Goal: Task Accomplishment & Management: Manage account settings

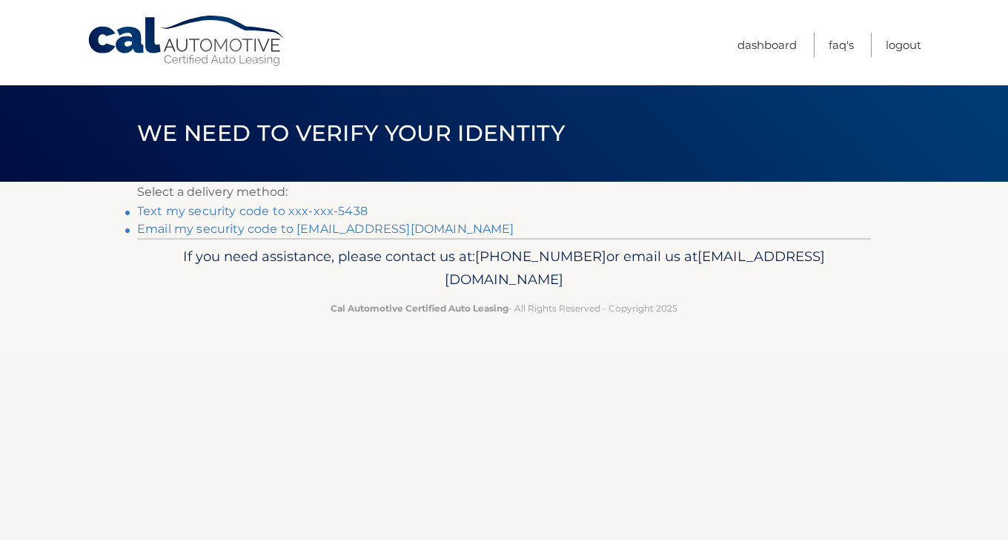
click at [316, 208] on link "Text my security code to xxx-xxx-5438" at bounding box center [252, 211] width 231 height 14
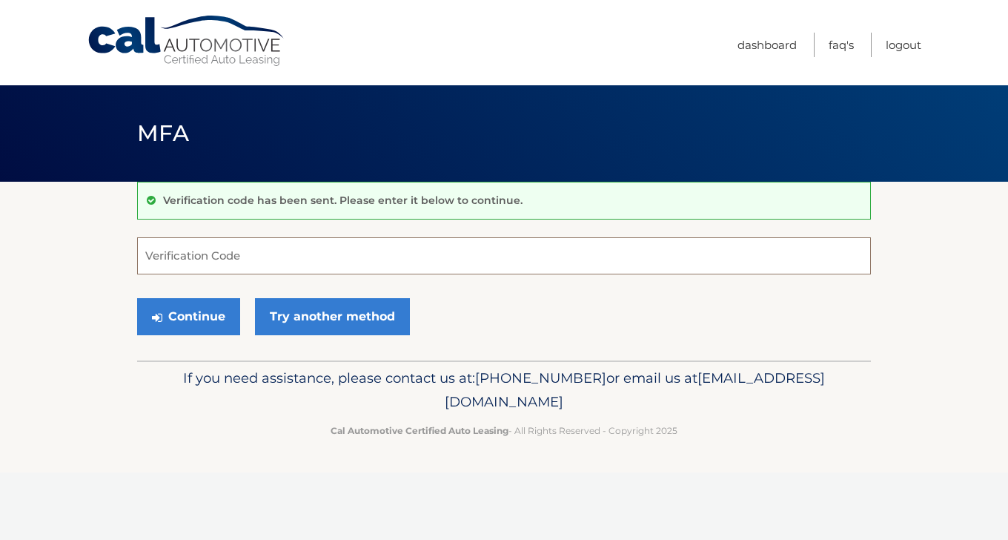
click at [283, 257] on input "Verification Code" at bounding box center [504, 255] width 734 height 37
type input "494455"
click at [192, 318] on button "Continue" at bounding box center [188, 316] width 103 height 37
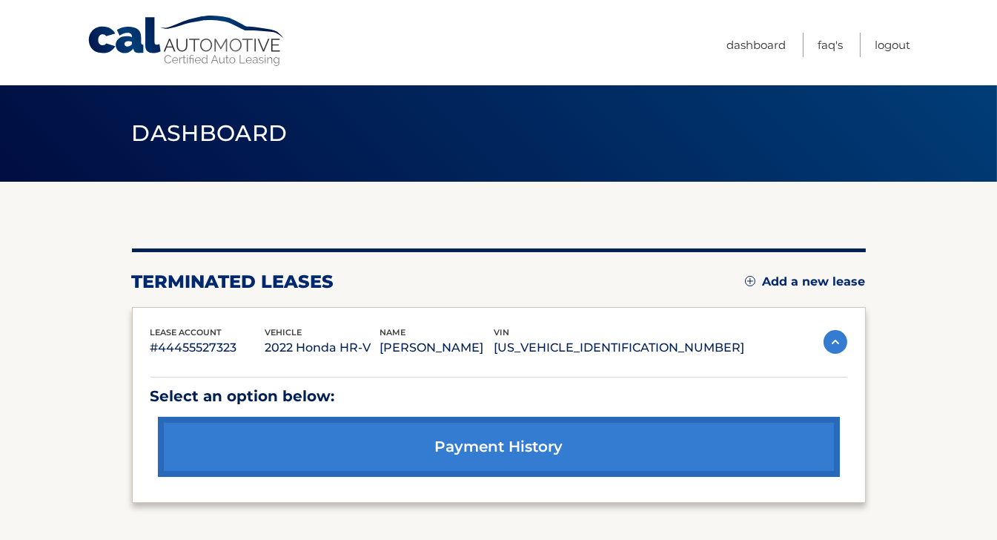
click at [805, 275] on link "Add a new lease" at bounding box center [805, 281] width 121 height 15
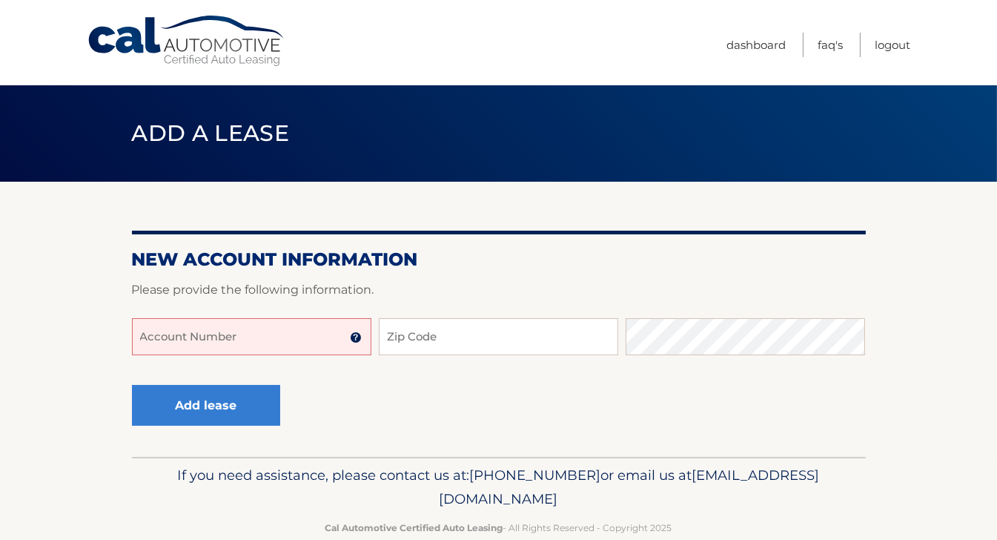
click at [284, 340] on input "Account Number" at bounding box center [251, 336] width 239 height 37
type input "44456005592"
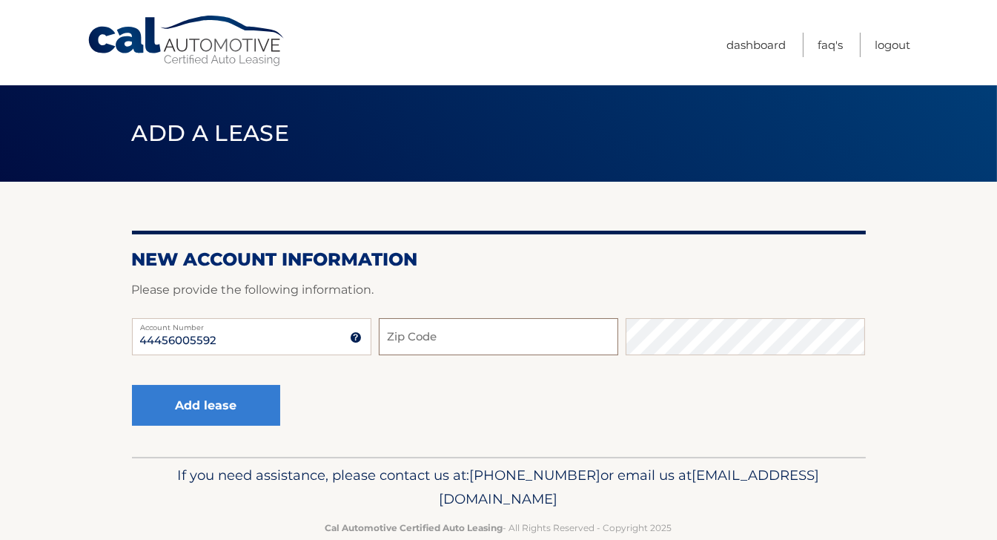
click at [427, 334] on input "Zip Code" at bounding box center [498, 336] width 239 height 37
type input "11756"
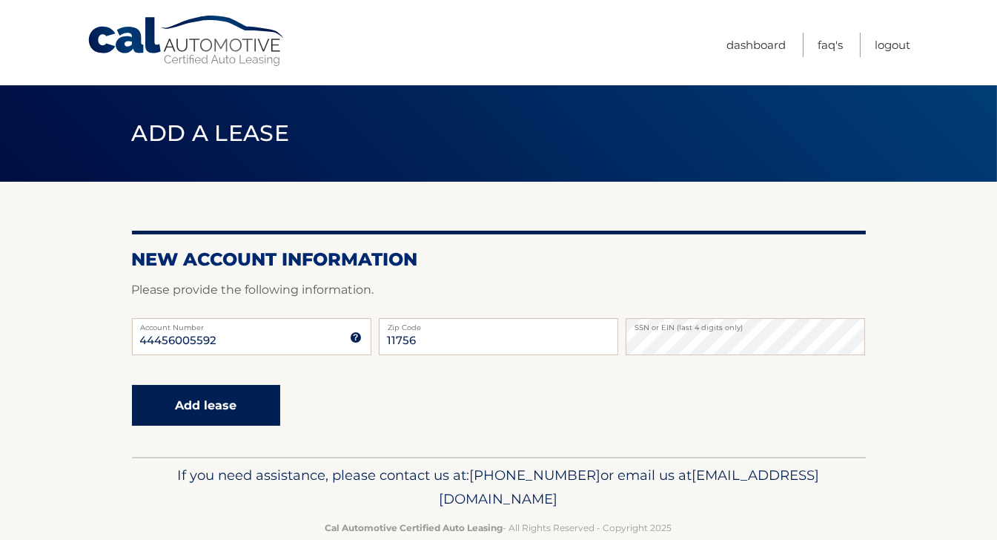
click at [214, 410] on button "Add lease" at bounding box center [206, 405] width 148 height 41
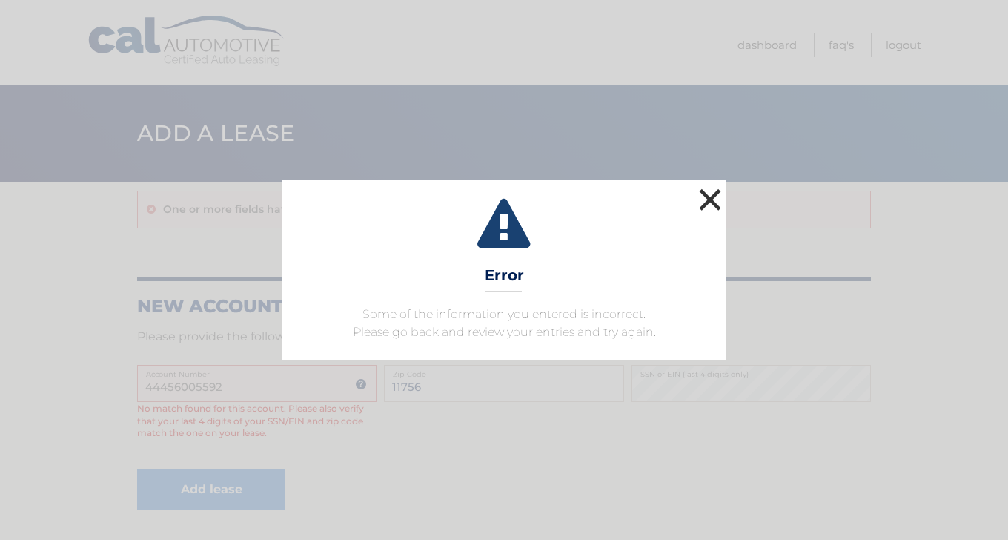
click at [718, 202] on button "×" at bounding box center [710, 200] width 30 height 30
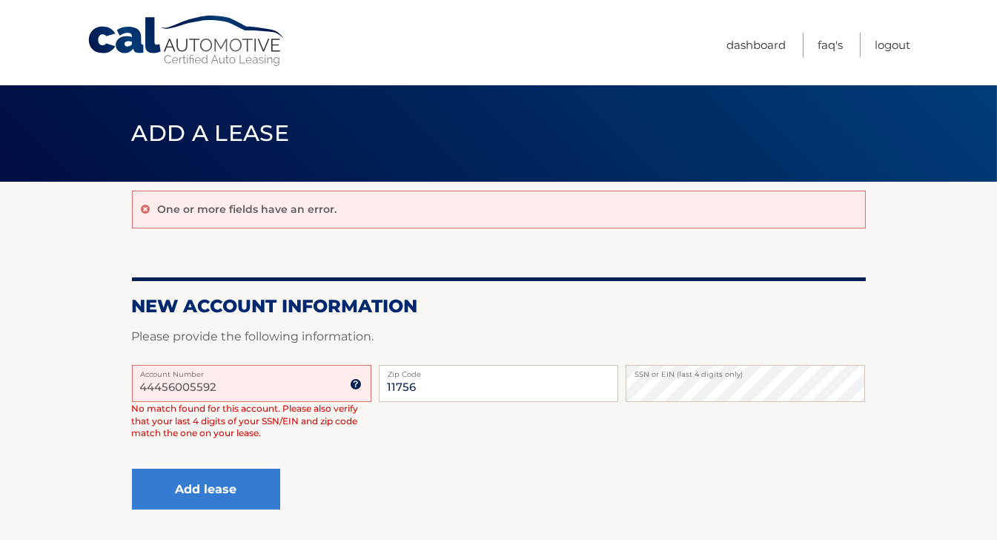
click at [248, 385] on input "44456005592" at bounding box center [251, 383] width 239 height 37
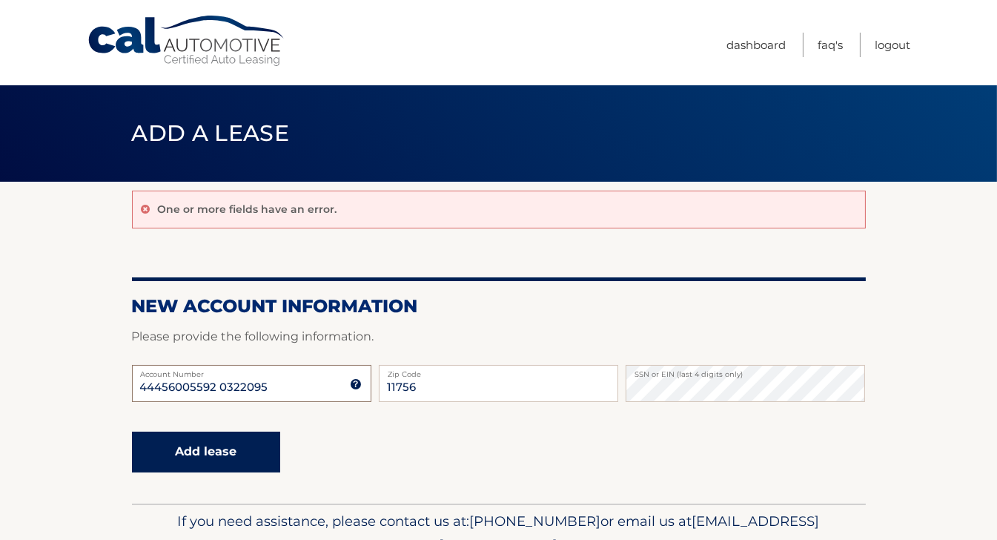
type input "44456005592 0322095"
click at [215, 457] on button "Add lease" at bounding box center [206, 451] width 148 height 41
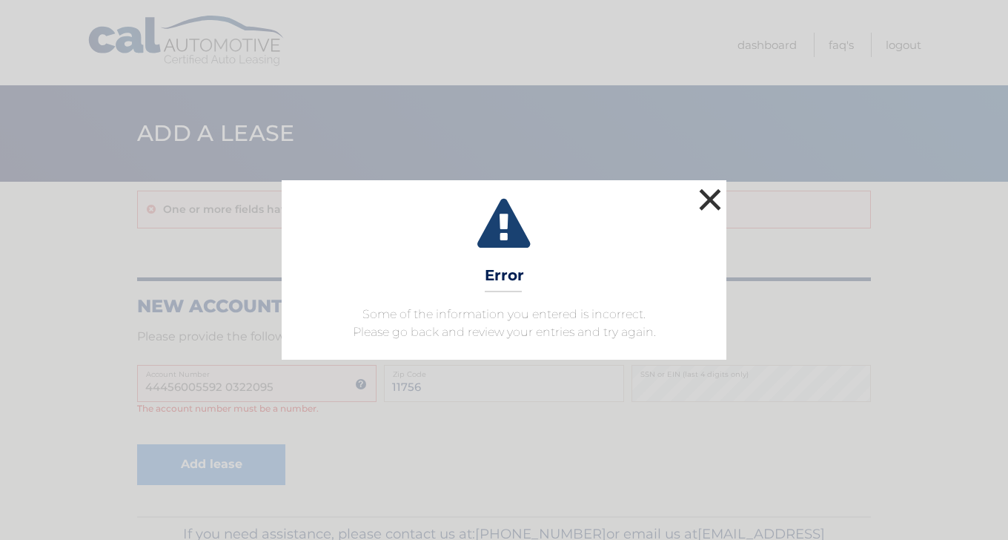
click at [710, 190] on button "×" at bounding box center [710, 200] width 30 height 30
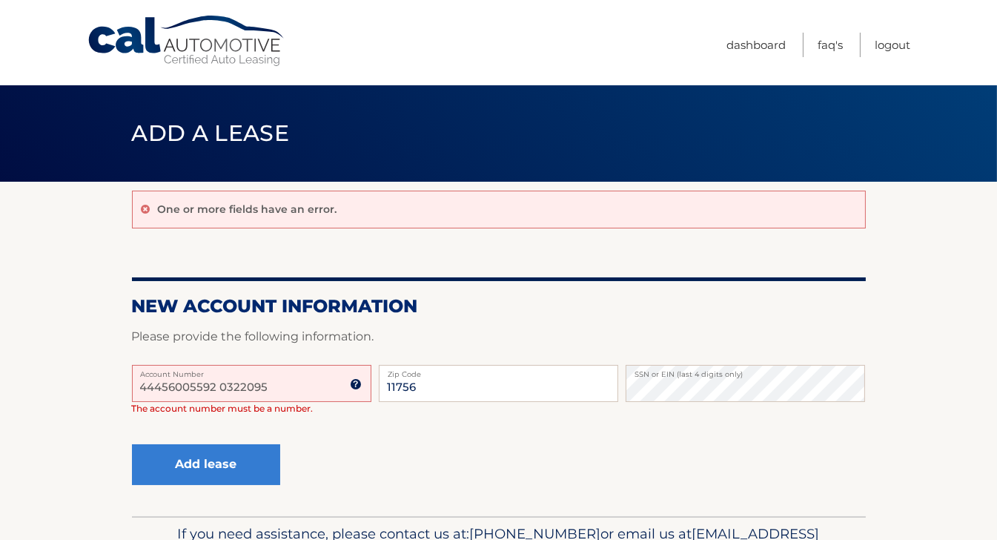
click at [308, 393] on input "44456005592 0322095" at bounding box center [251, 383] width 239 height 37
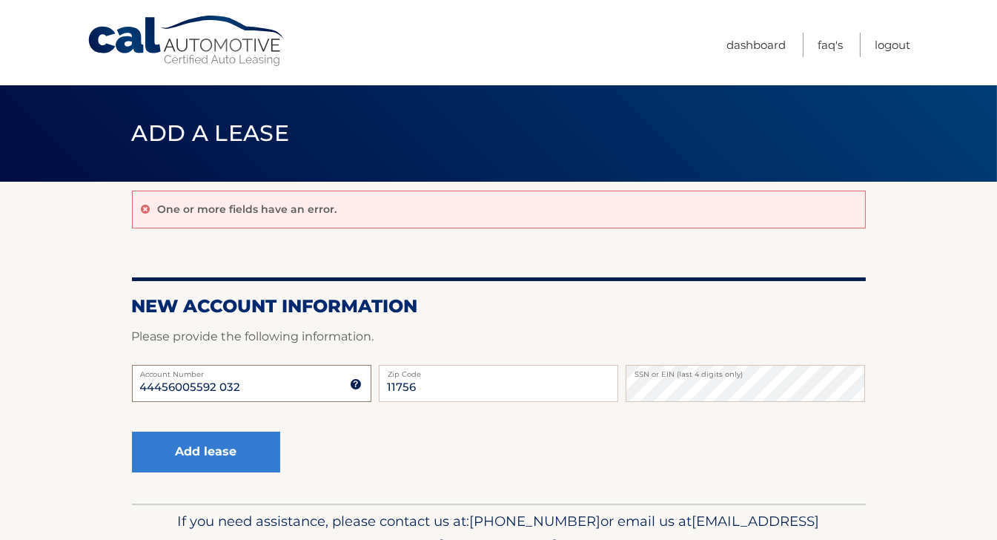
click at [308, 393] on input "44456005592 032" at bounding box center [251, 383] width 239 height 37
type input "44456005592"
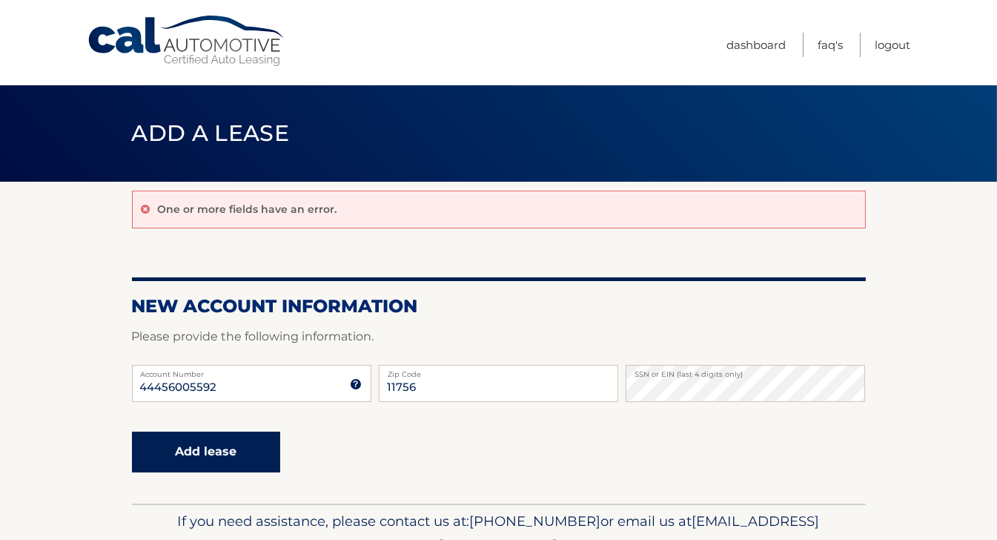
click at [201, 454] on button "Add lease" at bounding box center [206, 451] width 148 height 41
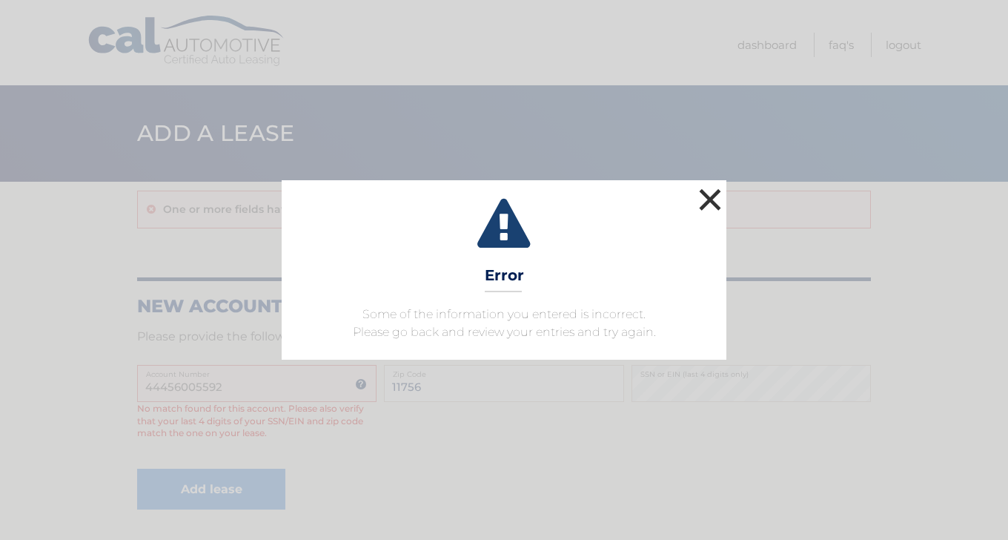
click at [709, 199] on button "×" at bounding box center [710, 200] width 30 height 30
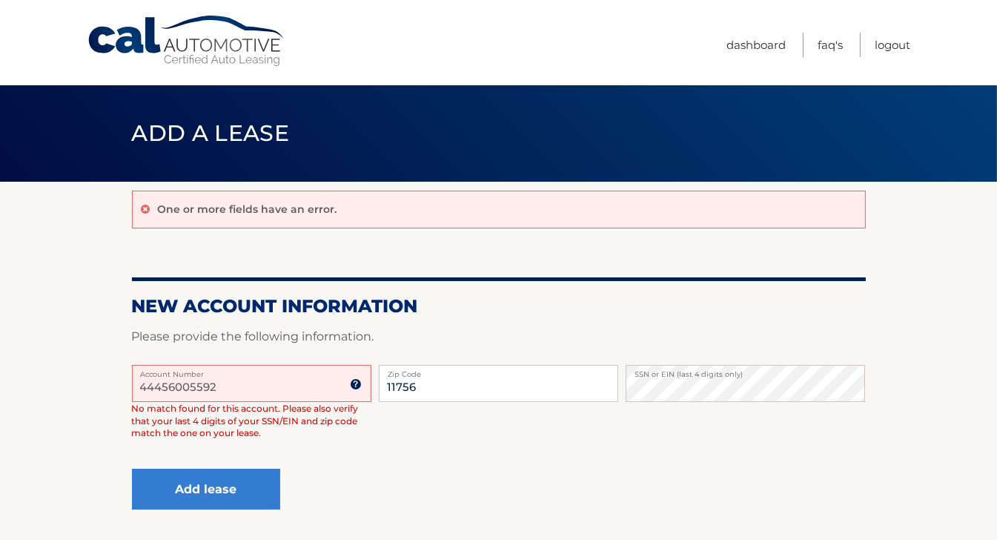
click at [707, 373] on label "SSN or EIN (last 4 digits only)" at bounding box center [745, 371] width 239 height 12
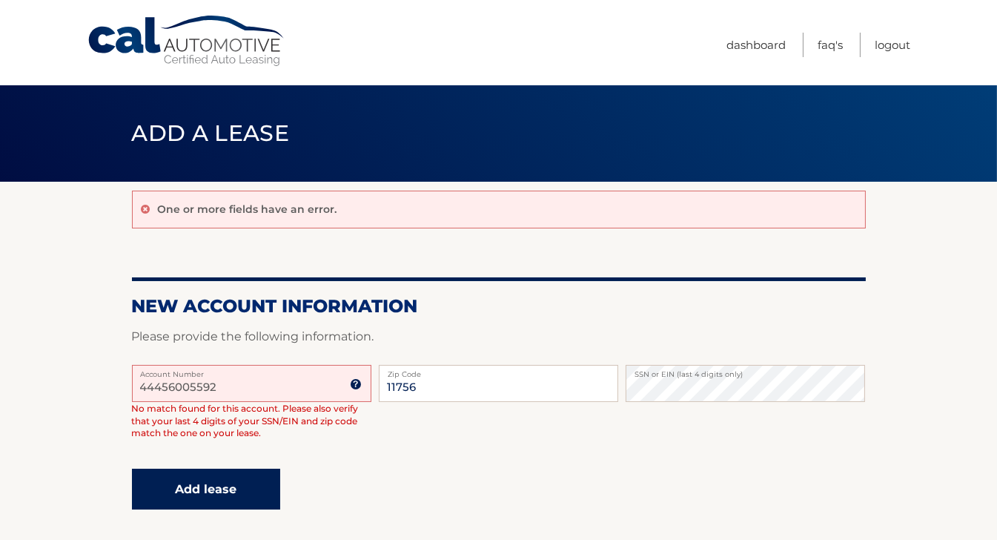
click at [223, 494] on button "Add lease" at bounding box center [206, 489] width 148 height 41
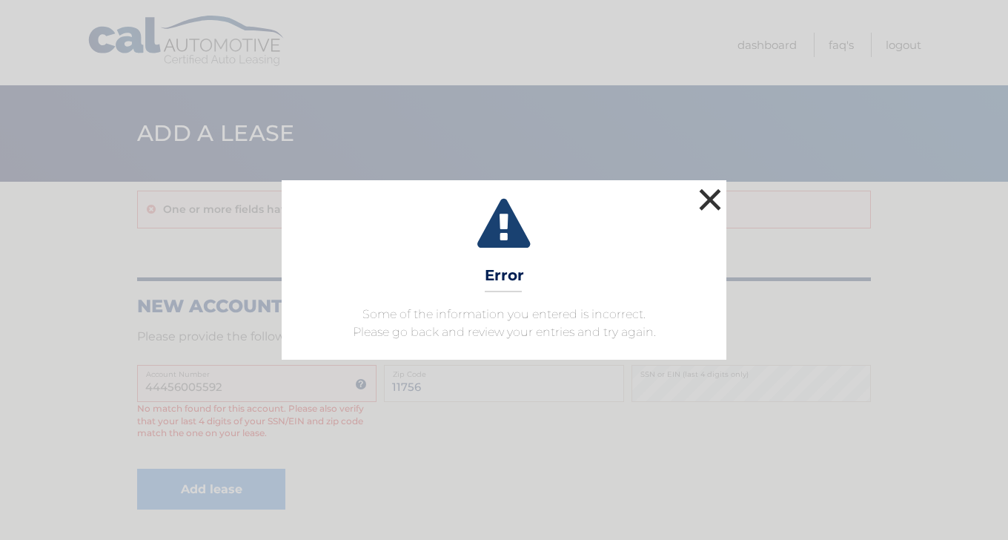
click at [706, 201] on button "×" at bounding box center [710, 200] width 30 height 30
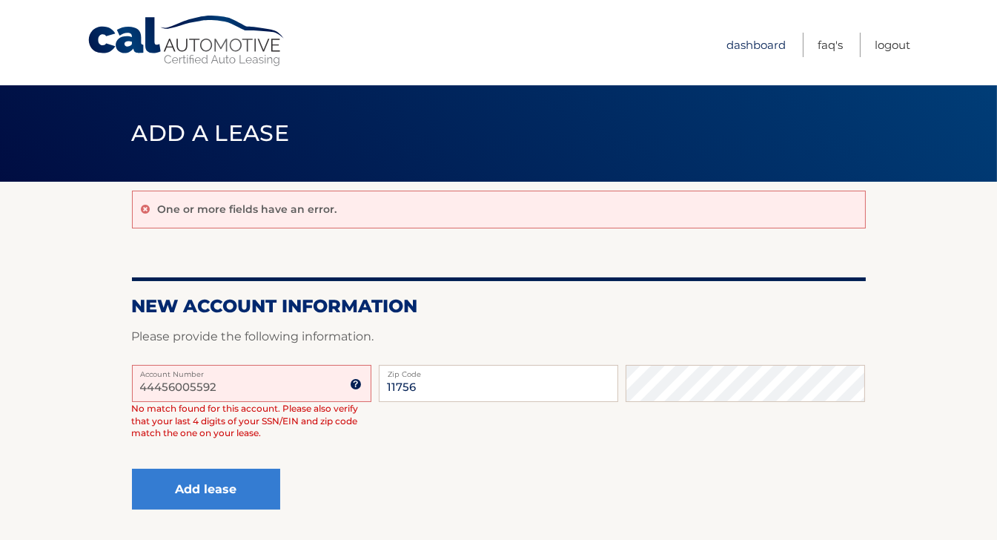
click at [755, 48] on link "Dashboard" at bounding box center [756, 45] width 59 height 24
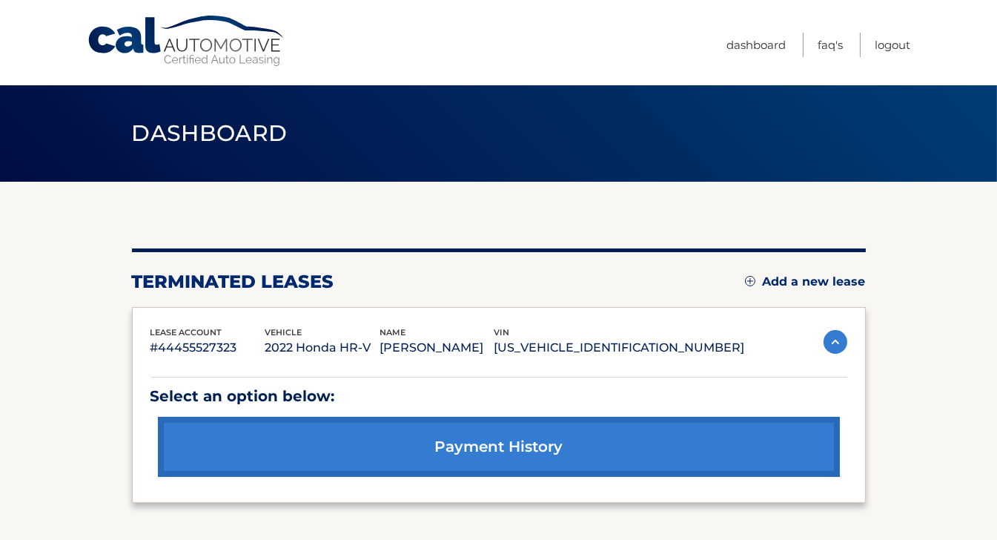
click at [782, 278] on link "Add a new lease" at bounding box center [805, 281] width 121 height 15
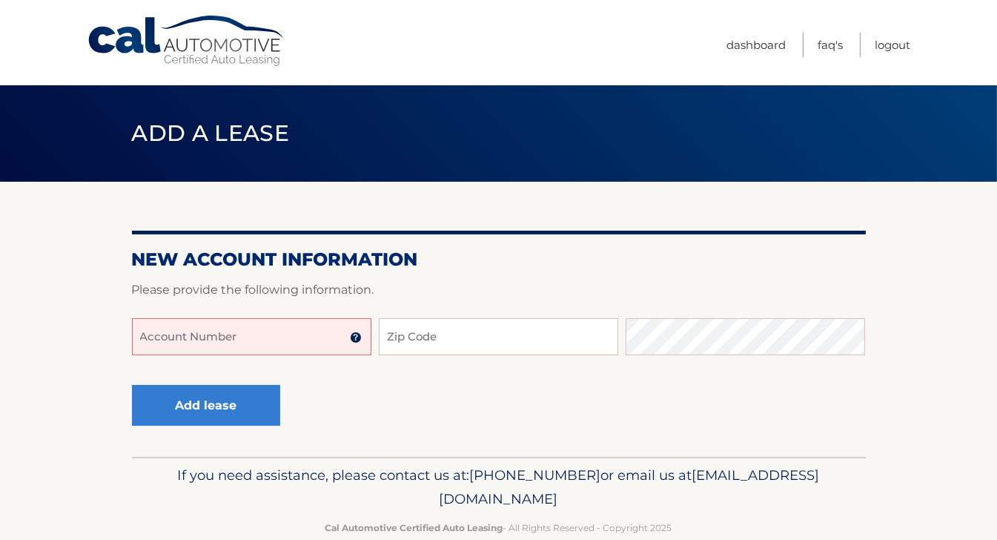
click at [265, 339] on input "Account Number" at bounding box center [251, 336] width 239 height 37
type input "44456005592"
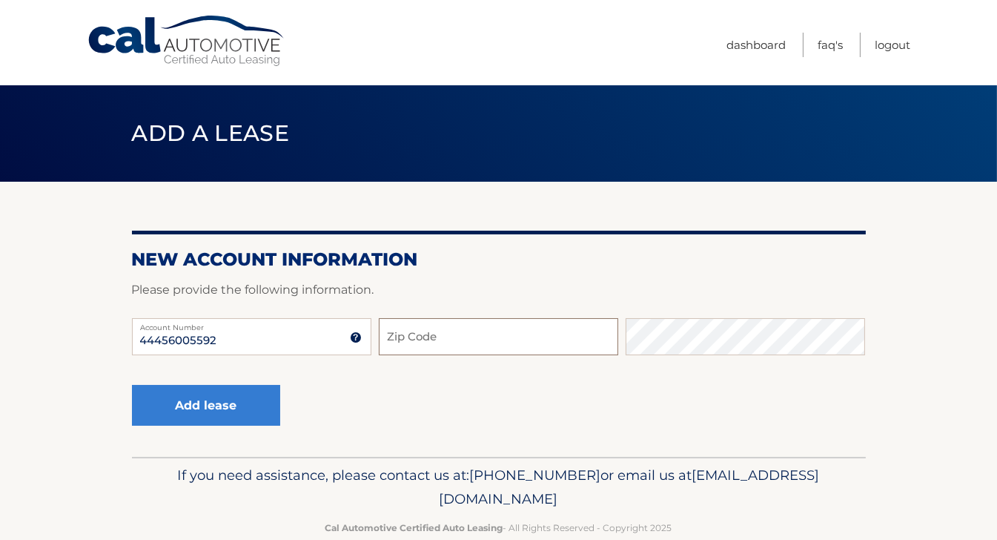
click at [384, 353] on input "Zip Code" at bounding box center [498, 336] width 239 height 37
type input "11756"
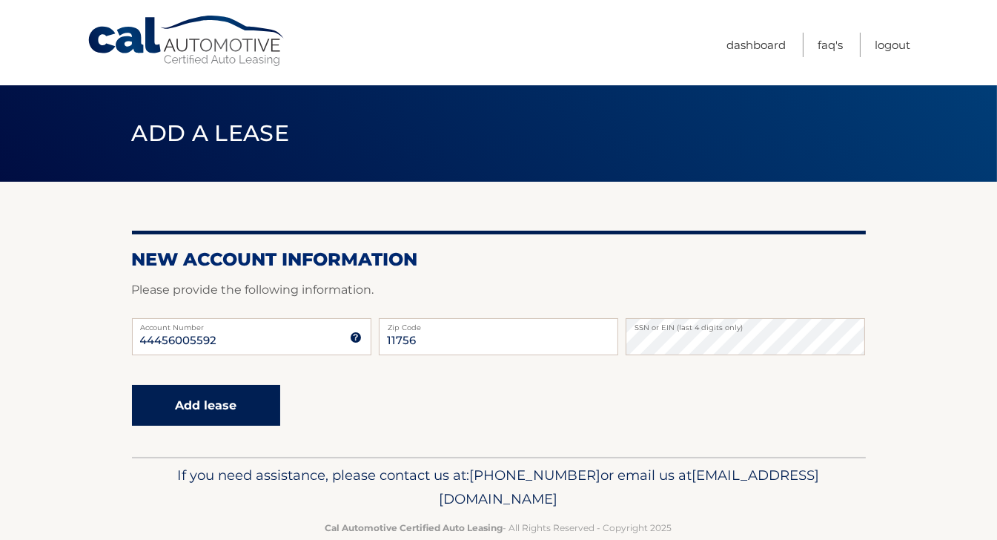
click at [203, 407] on button "Add lease" at bounding box center [206, 405] width 148 height 41
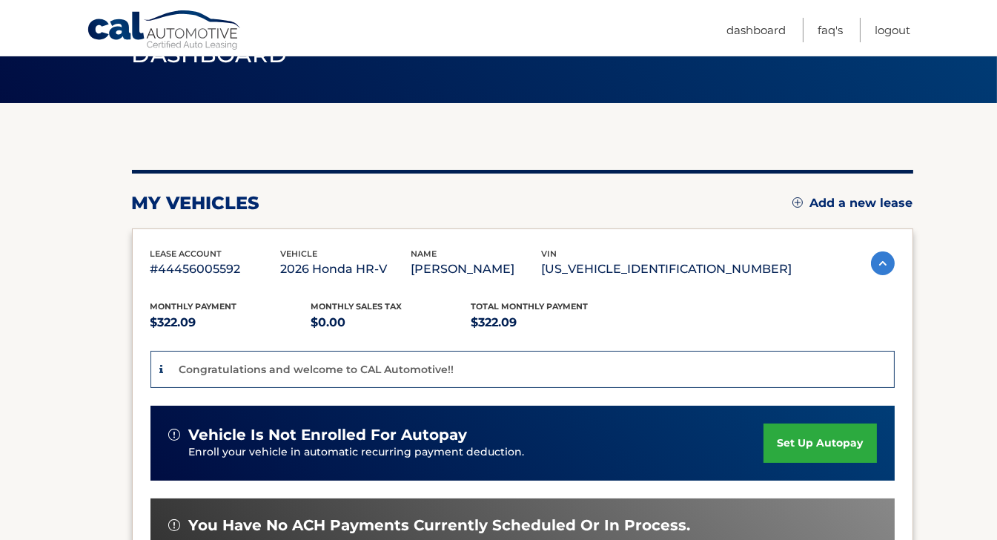
scroll to position [134, 0]
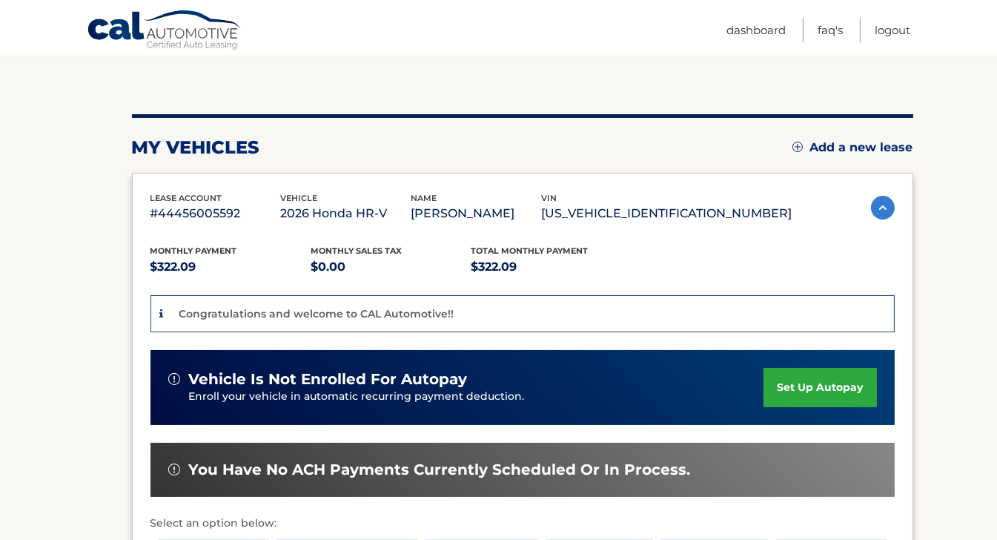
click at [816, 385] on link "set up autopay" at bounding box center [820, 387] width 113 height 39
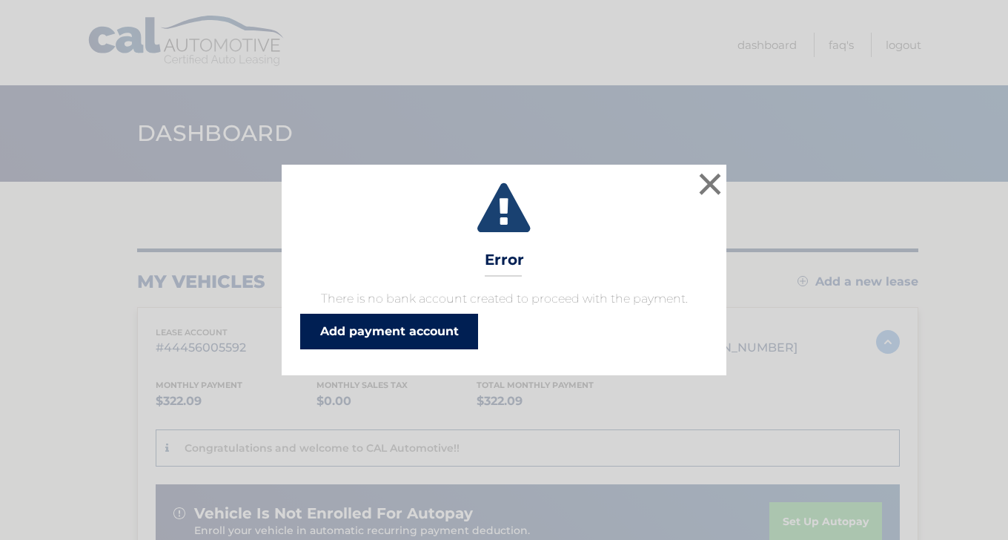
click at [416, 331] on link "Add payment account" at bounding box center [389, 332] width 178 height 36
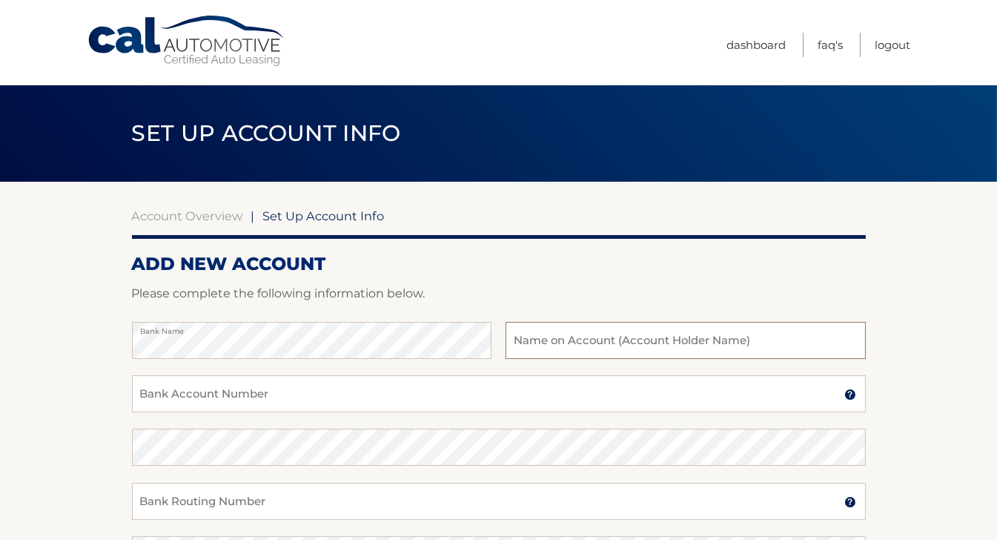
click at [644, 348] on input "text" at bounding box center [686, 340] width 360 height 37
type input "[PERSON_NAME]"
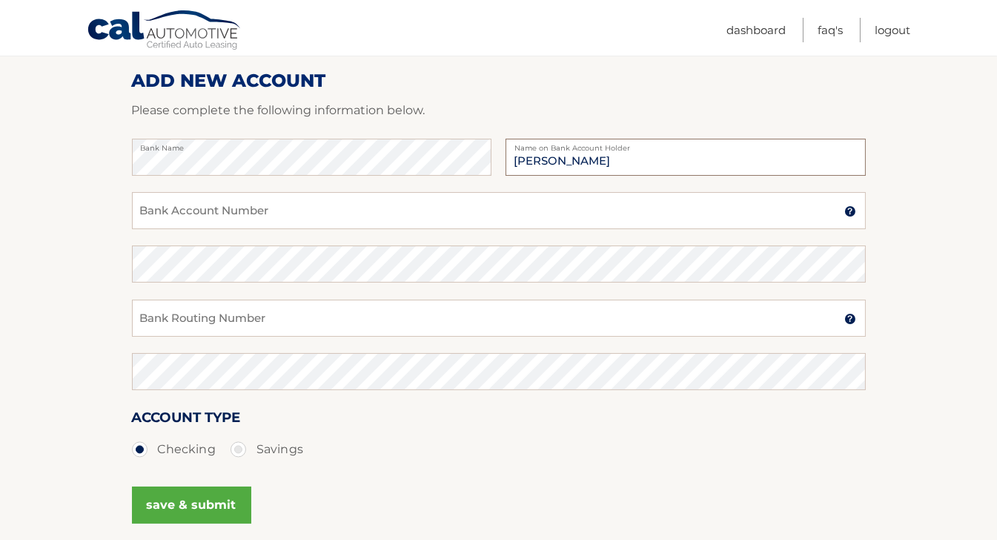
scroll to position [192, 0]
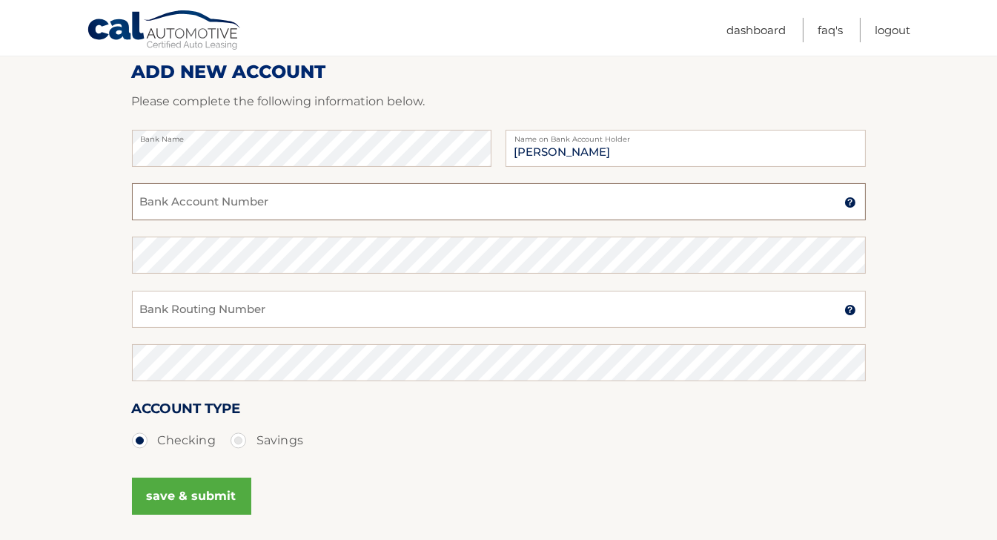
click at [322, 209] on input "Bank Account Number" at bounding box center [499, 201] width 734 height 37
type input "73790998"
click at [317, 314] on input "Bank Routing Number" at bounding box center [499, 309] width 734 height 37
type input "21000089"
click at [174, 485] on button "save & submit" at bounding box center [191, 495] width 119 height 37
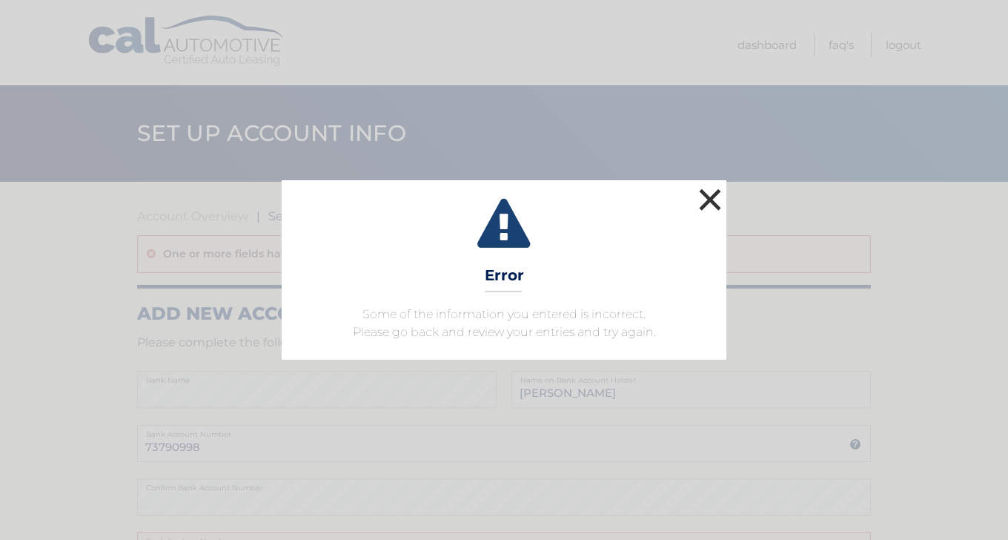
click at [712, 203] on button "×" at bounding box center [710, 200] width 30 height 30
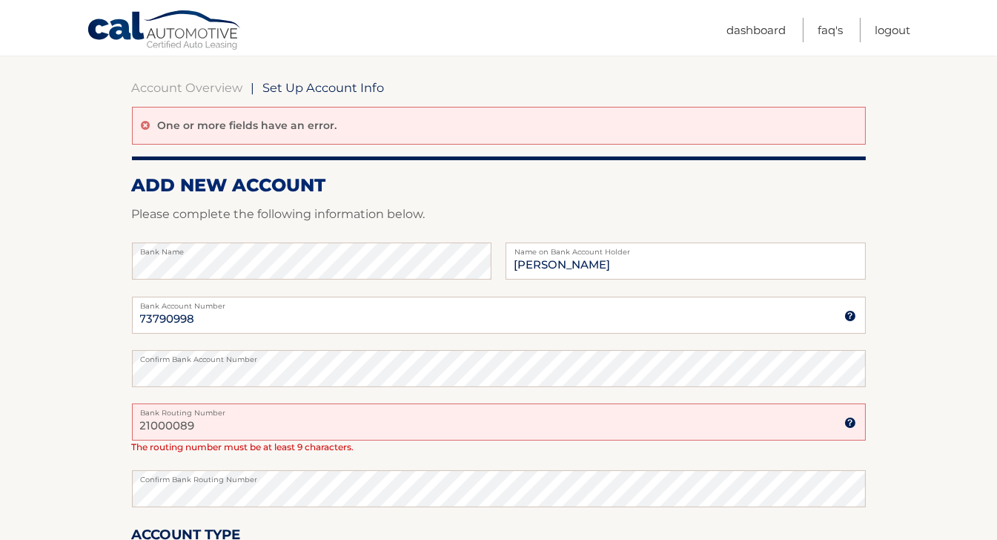
scroll to position [198, 0]
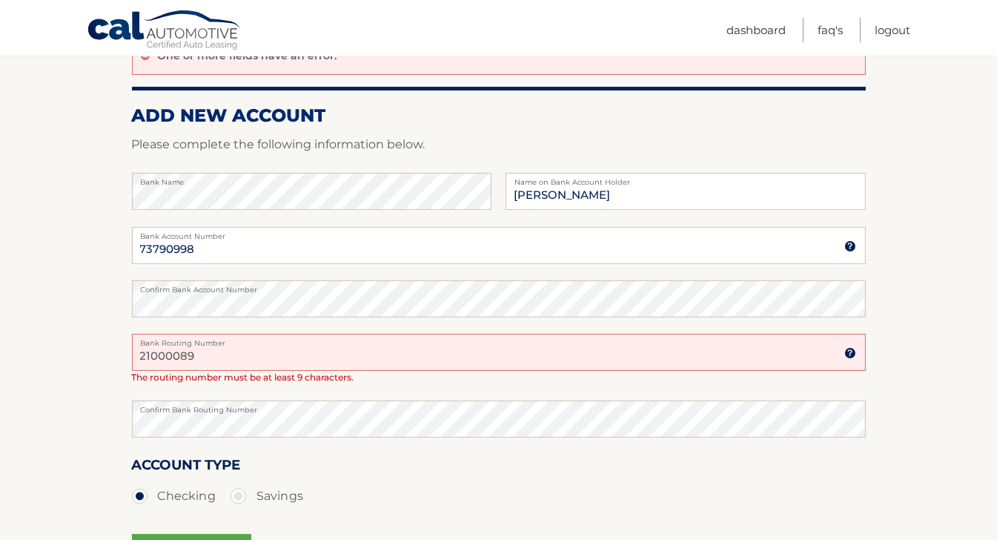
click at [142, 354] on input "21000089" at bounding box center [499, 352] width 734 height 37
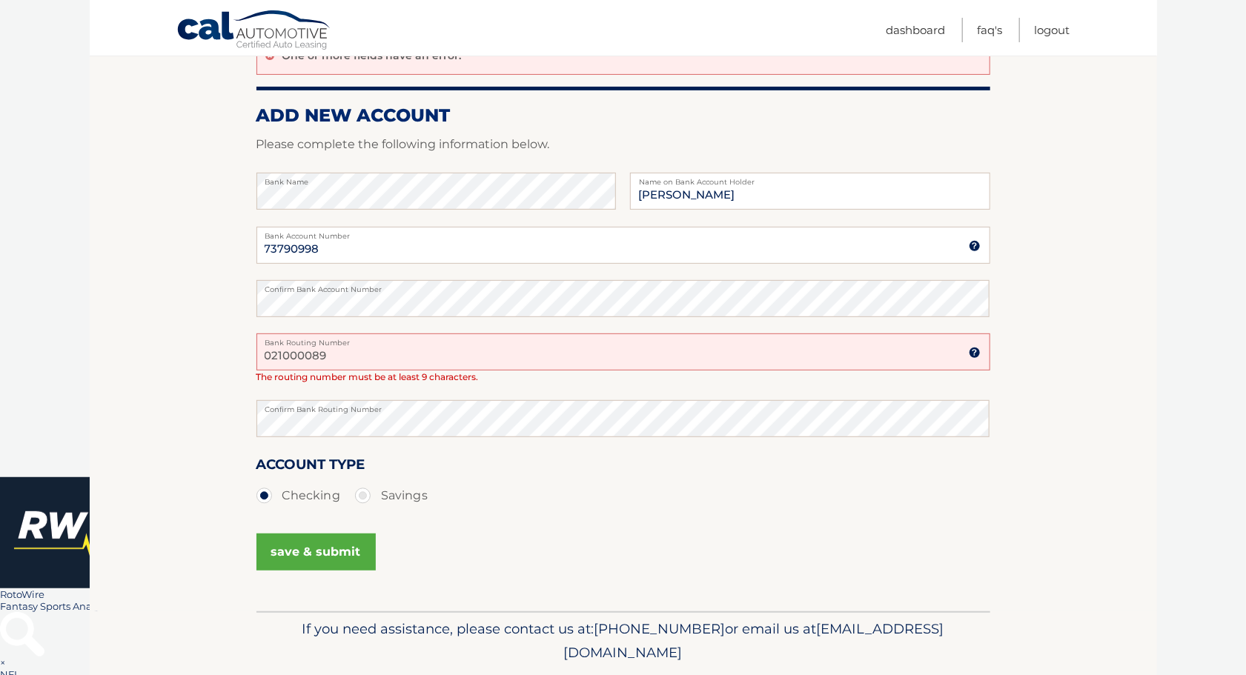
type input "021000089"
click at [308, 539] on button "save & submit" at bounding box center [316, 552] width 119 height 37
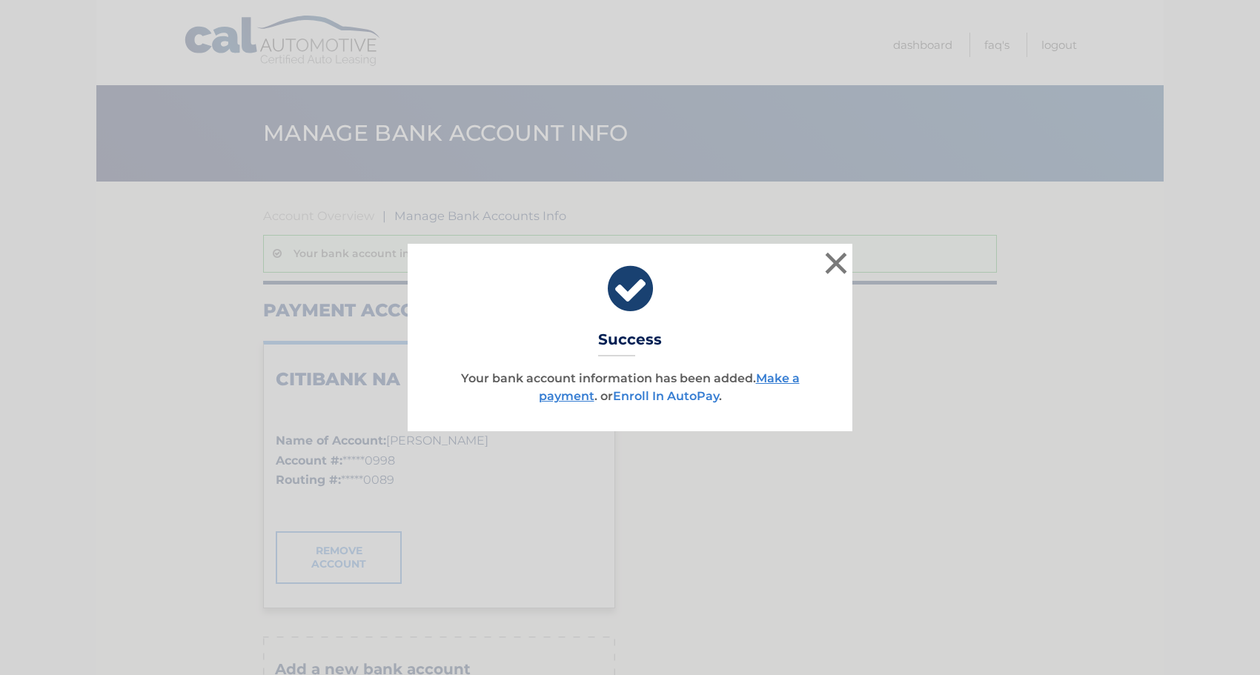
click at [663, 400] on link "Enroll In AutoPay" at bounding box center [666, 396] width 106 height 14
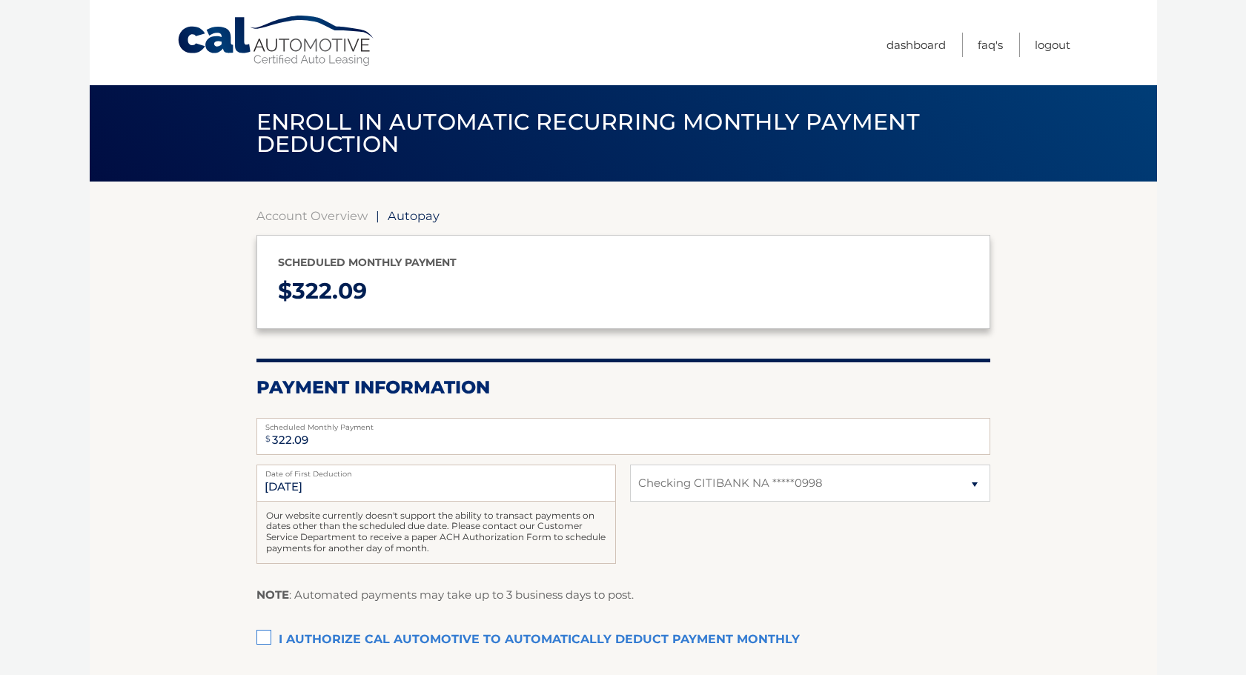
select select "Y2ZhZmZmYzUtM2EwMS00NTZkLWEyOWQtNTZjYjI0ODRlZjZi"
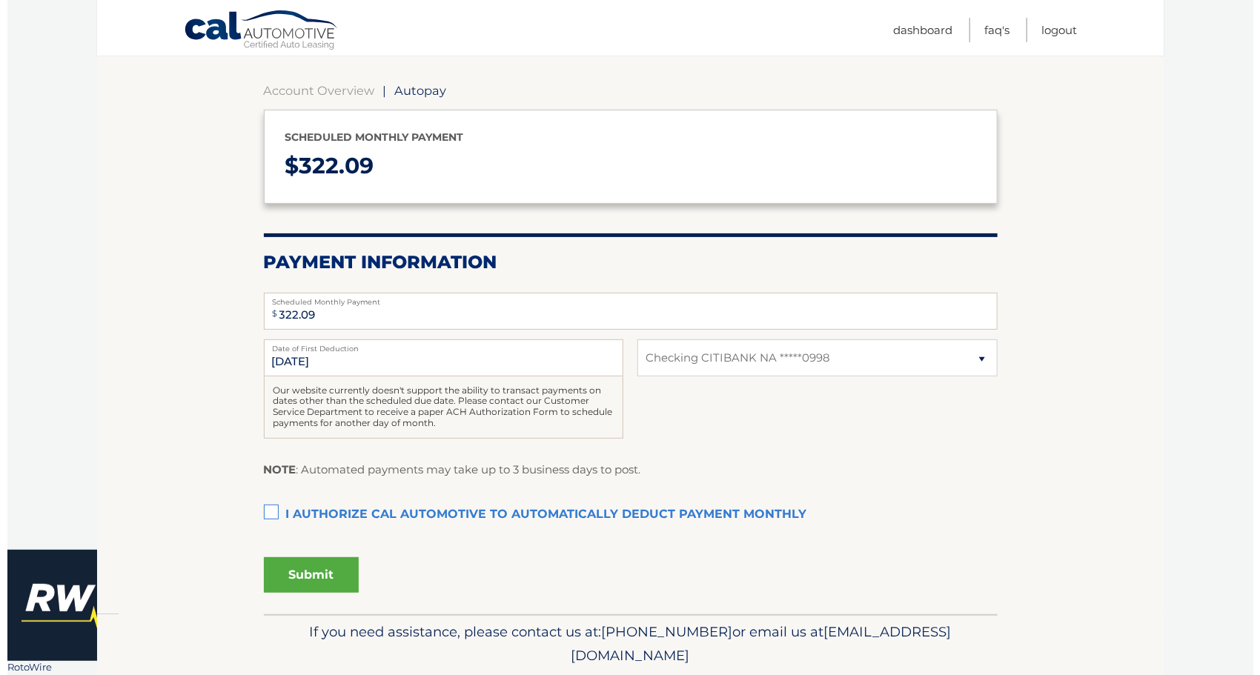
scroll to position [176, 0]
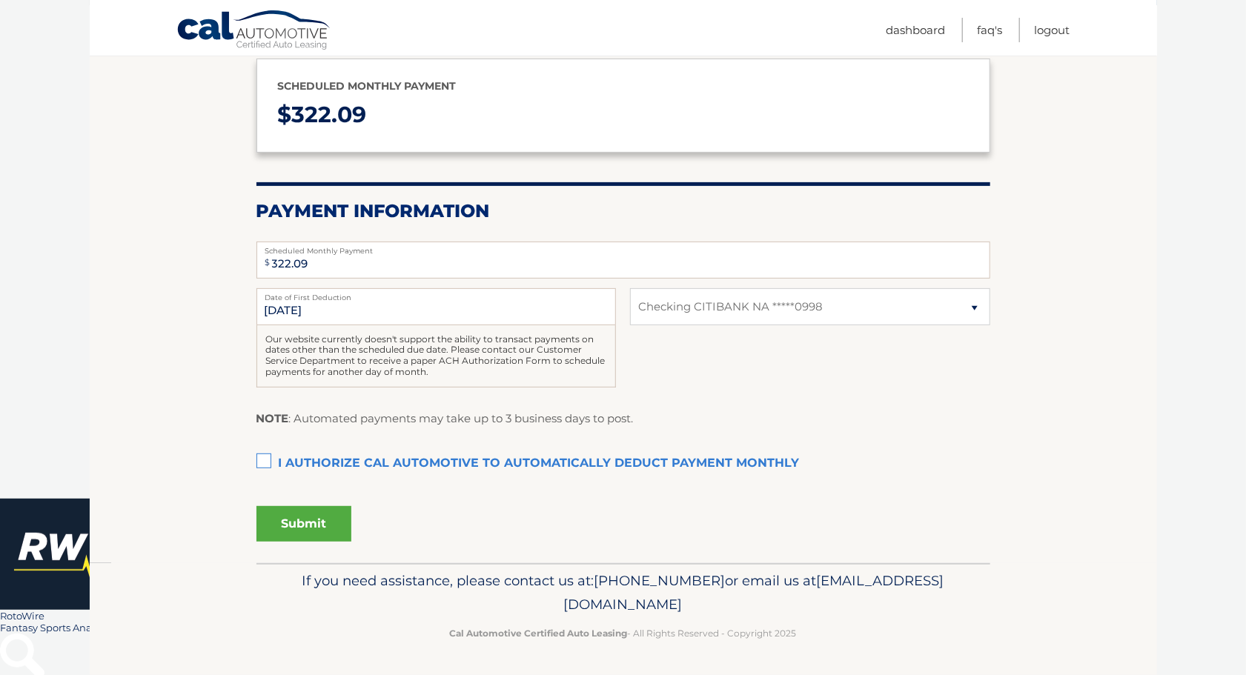
click at [267, 461] on label "I authorize cal automotive to automatically deduct payment monthly This checkbo…" at bounding box center [624, 464] width 734 height 30
click at [0, 0] on input "I authorize cal automotive to automatically deduct payment monthly This checkbo…" at bounding box center [0, 0] width 0 height 0
click at [289, 520] on button "Submit" at bounding box center [304, 524] width 95 height 36
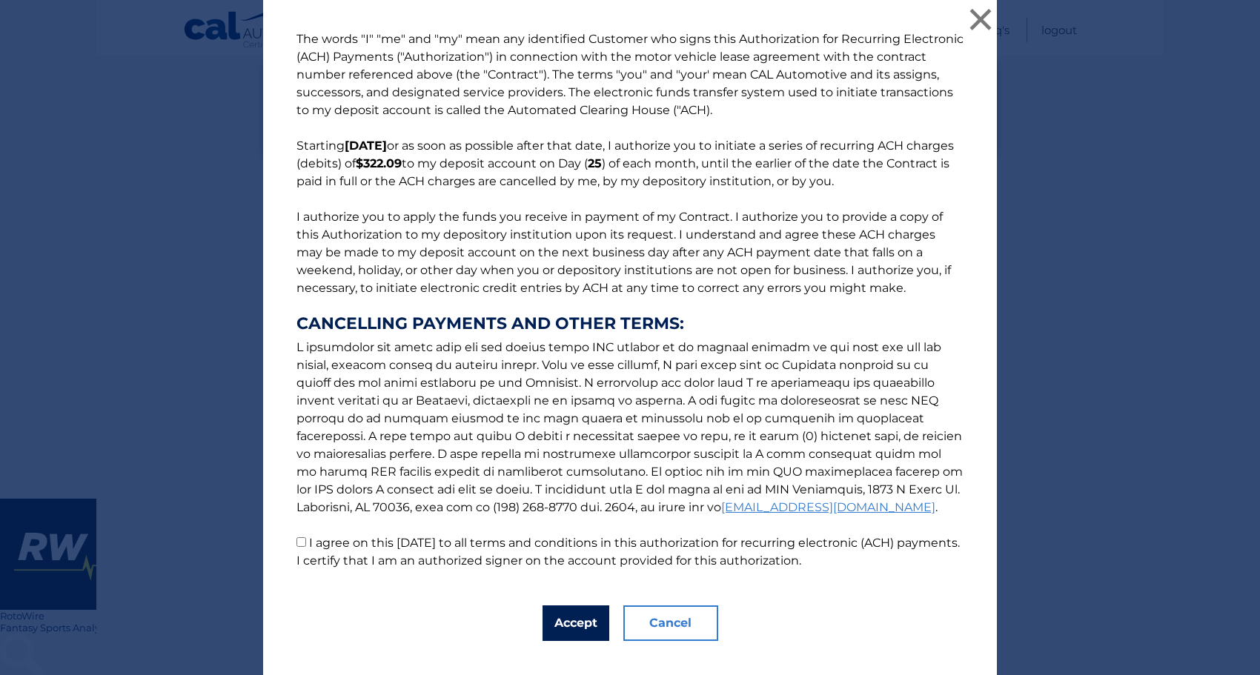
click at [571, 623] on button "Accept" at bounding box center [576, 624] width 67 height 36
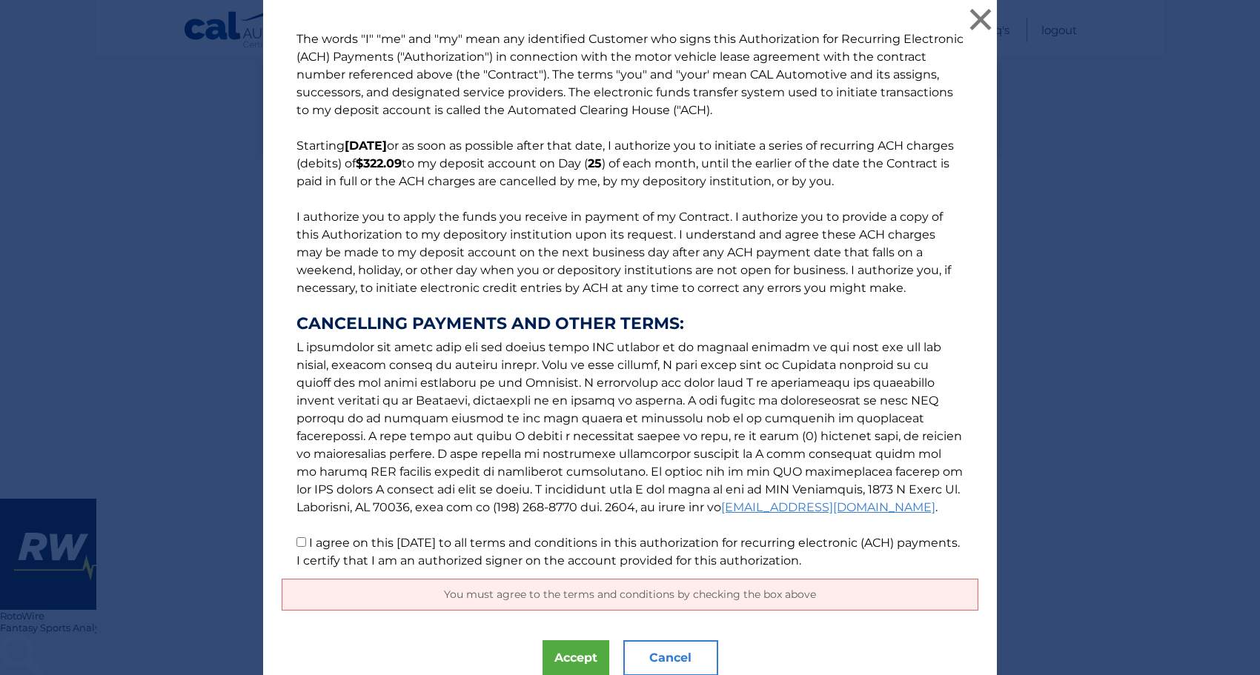
click at [297, 540] on input "I agree on this [DATE] to all terms and conditions in this authorization for re…" at bounding box center [302, 542] width 10 height 10
checkbox input "true"
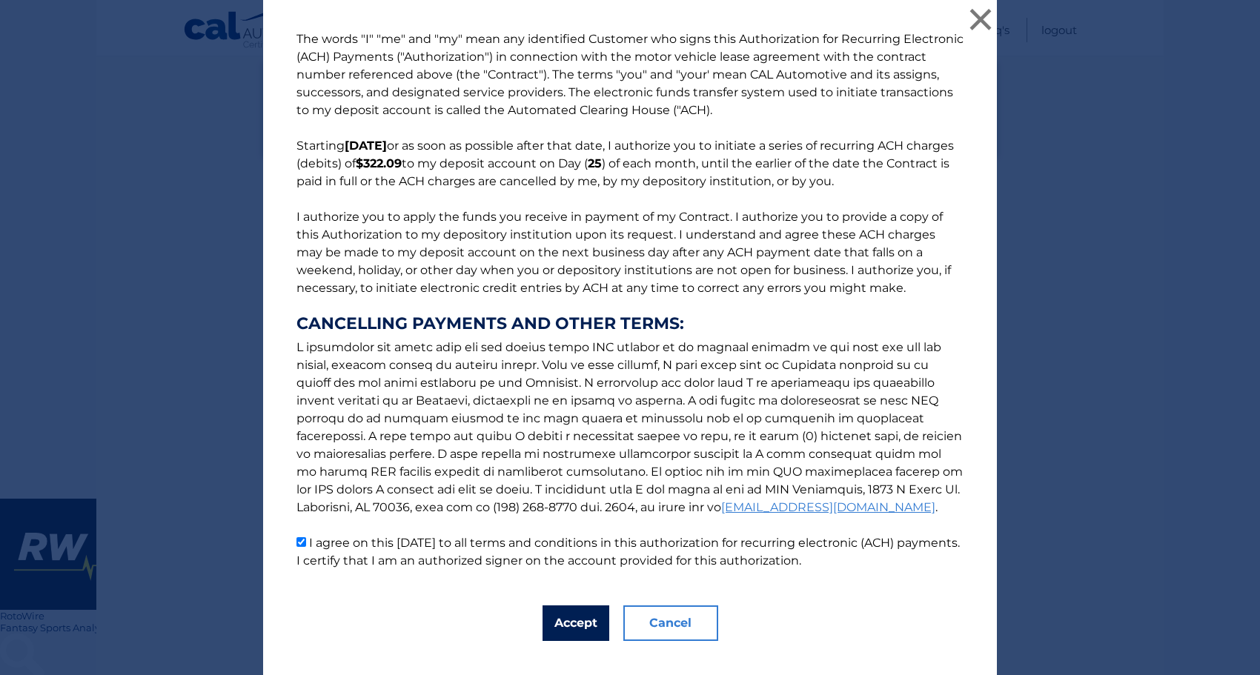
click at [575, 618] on button "Accept" at bounding box center [576, 624] width 67 height 36
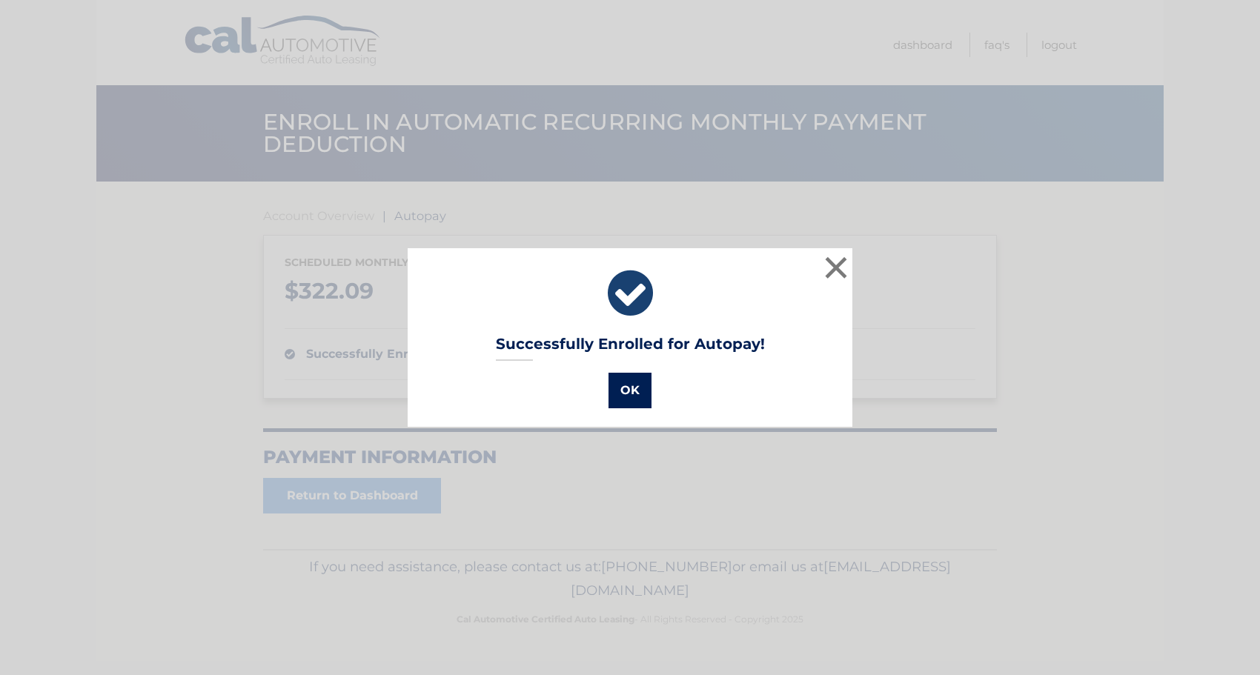
click at [628, 400] on button "OK" at bounding box center [630, 391] width 43 height 36
